Goal: Task Accomplishment & Management: Manage account settings

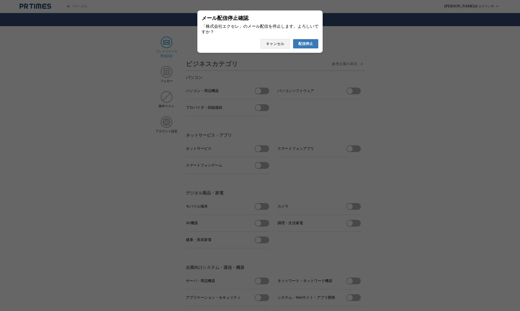
click at [307, 46] on span "配信停止" at bounding box center [305, 44] width 15 height 5
click at [314, 46] on button "配信停止" at bounding box center [306, 44] width 26 height 10
